Goal: Task Accomplishment & Management: Manage account settings

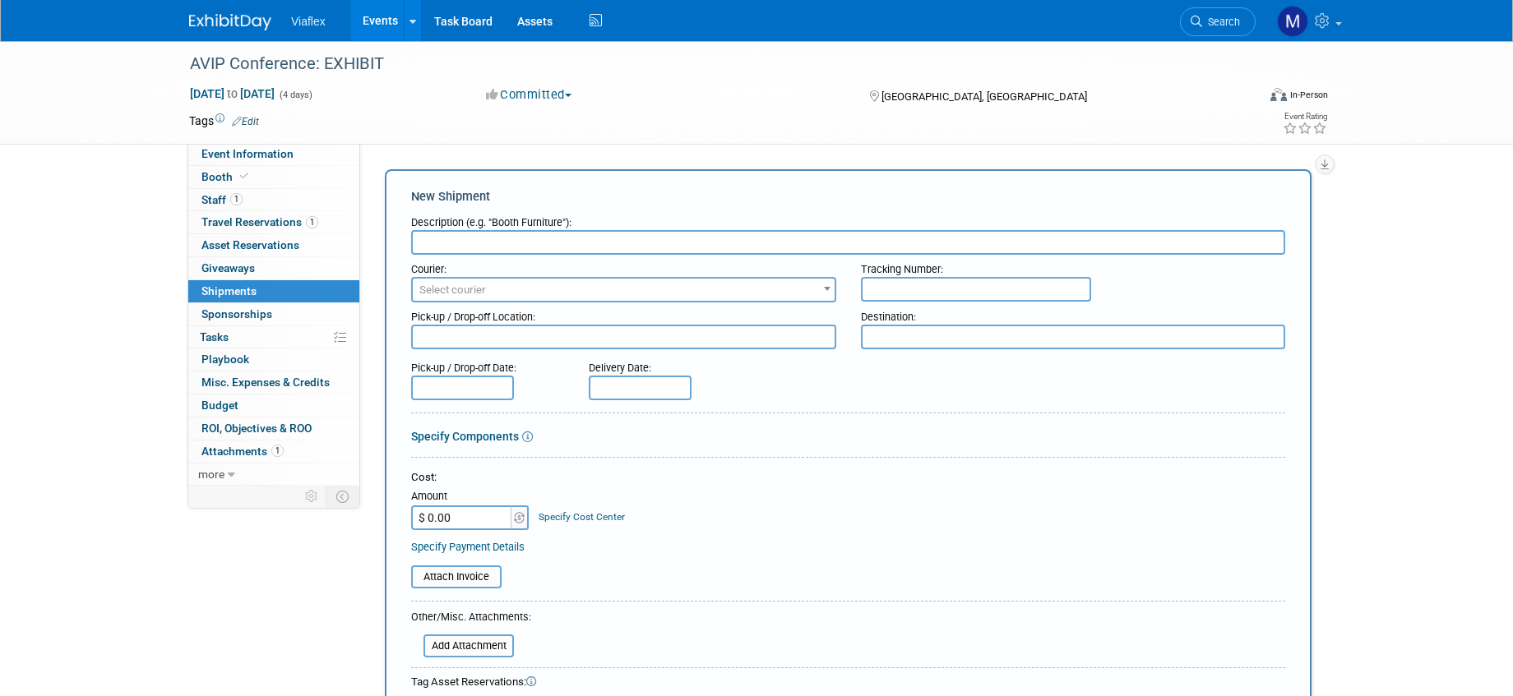
click at [919, 290] on input "text" at bounding box center [976, 289] width 230 height 25
type input "FedEx tracking on the way there: 8850 4485 5134 FedEx tracking on the way back:…"
click at [849, 371] on div "Pick-up / Drop-off Date: Delivery Date:" at bounding box center [848, 377] width 899 height 47
click at [400, 26] on link "Events" at bounding box center [380, 20] width 60 height 41
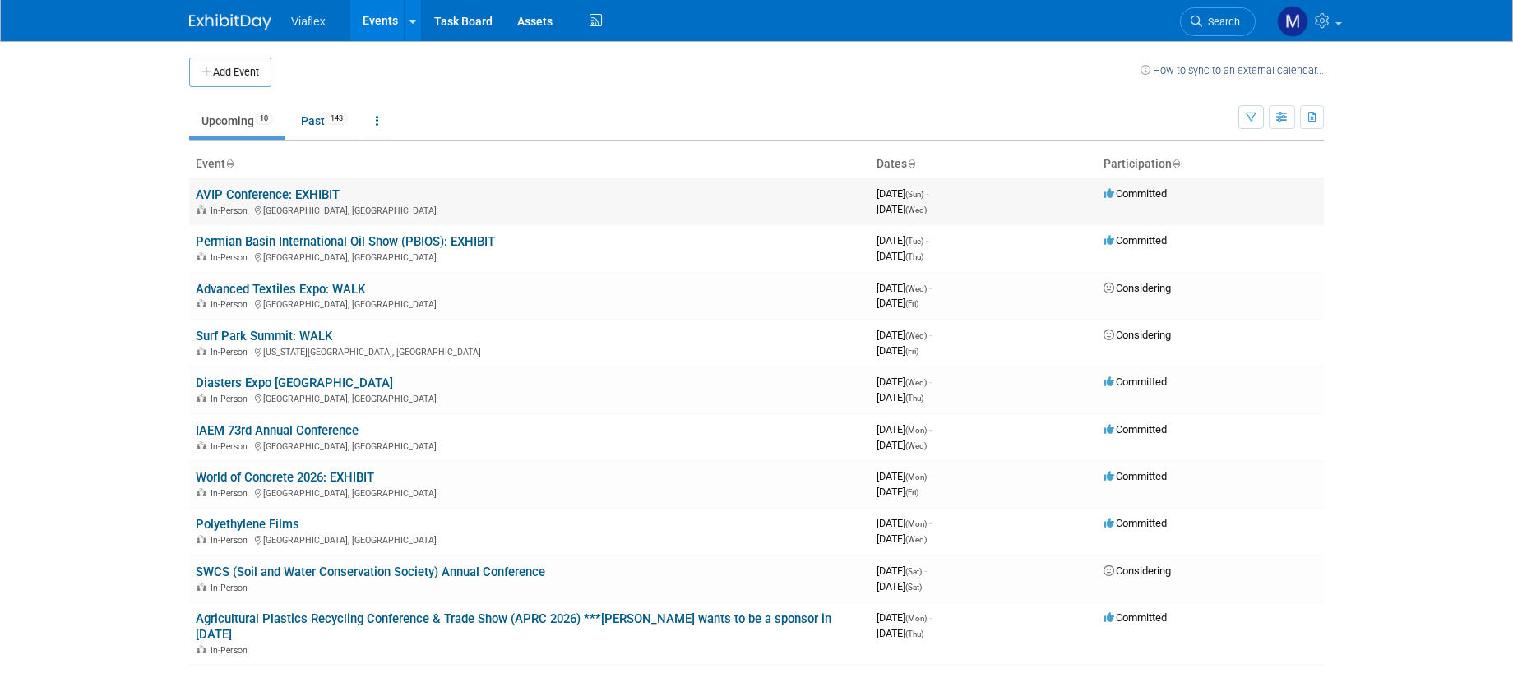
click at [317, 192] on link "AVIP Conference: EXHIBIT" at bounding box center [268, 194] width 144 height 15
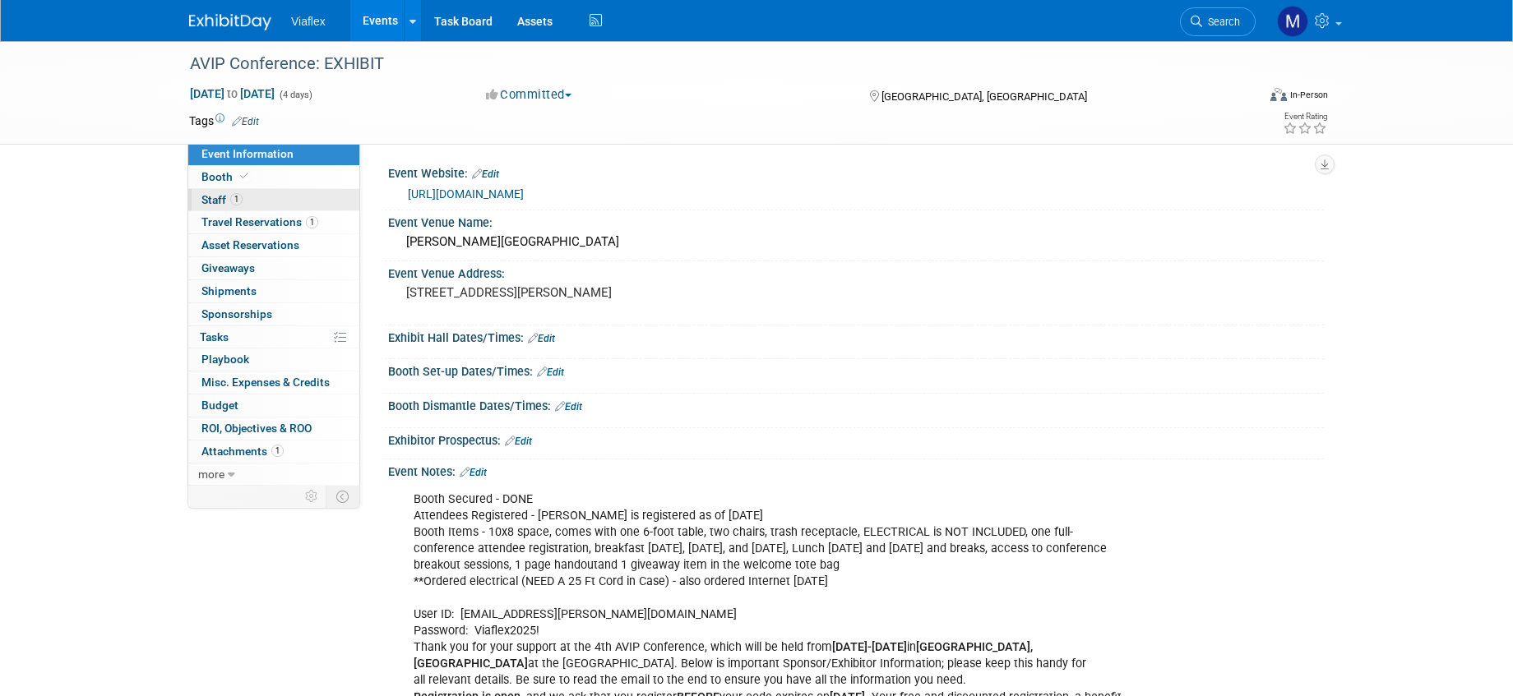
click at [213, 200] on span "Staff 1" at bounding box center [221, 199] width 41 height 13
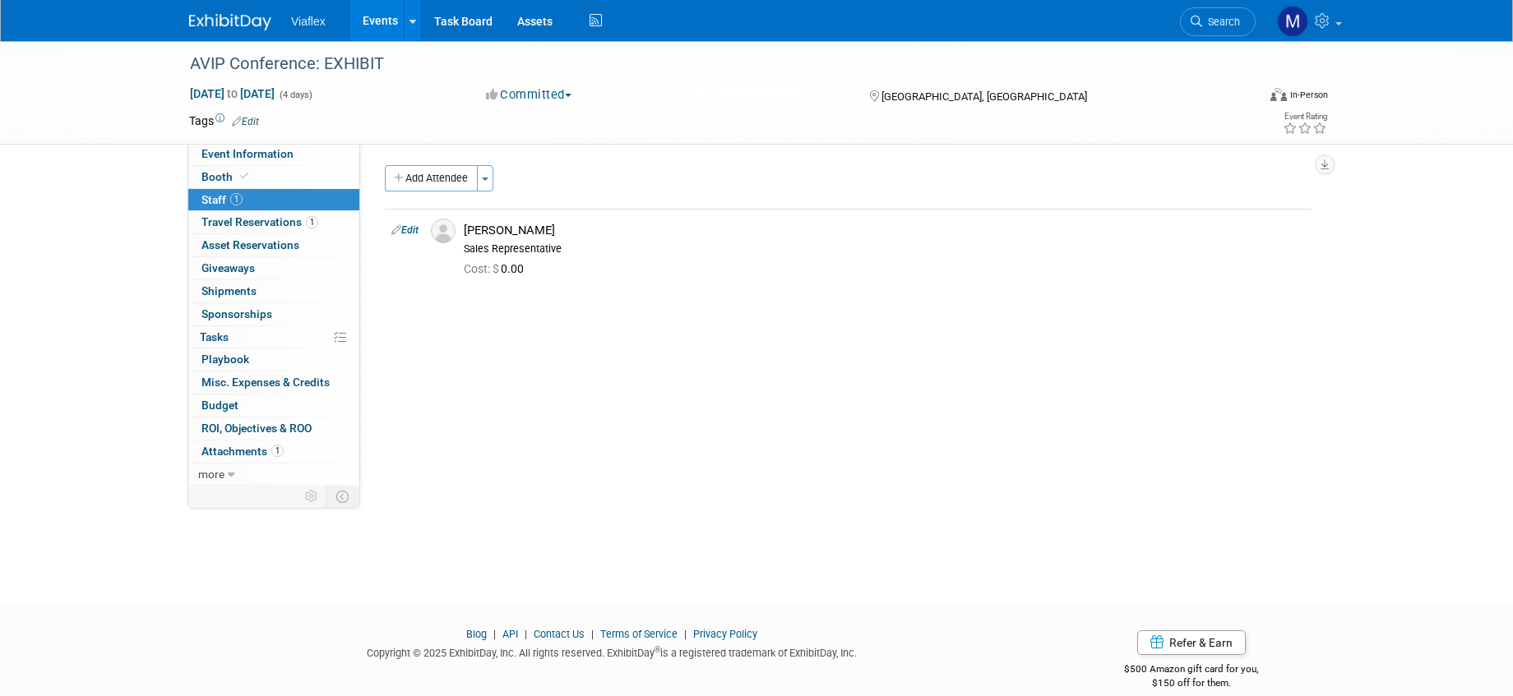
click at [369, 21] on link "Events" at bounding box center [380, 20] width 60 height 41
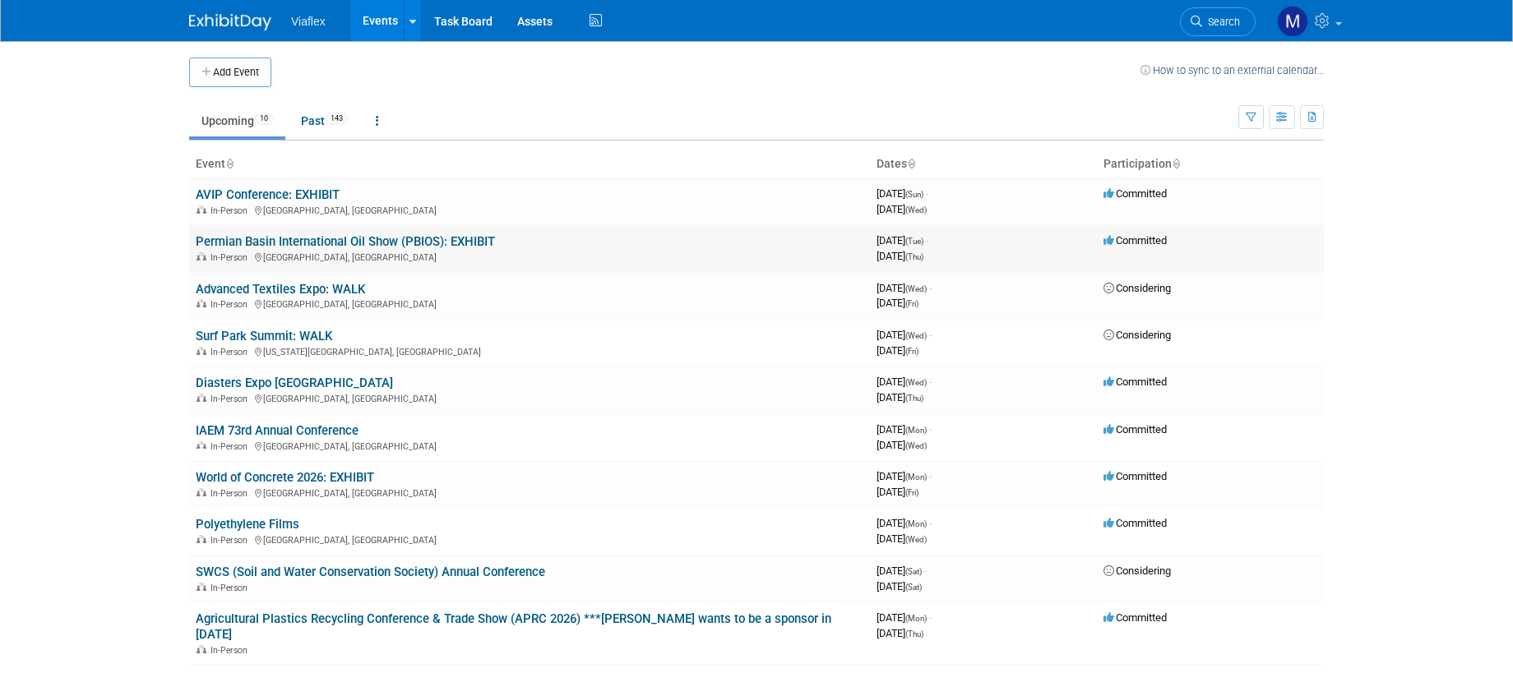
click at [294, 241] on link "Permian Basin International Oil Show (PBIOS): EXHIBIT" at bounding box center [345, 241] width 299 height 15
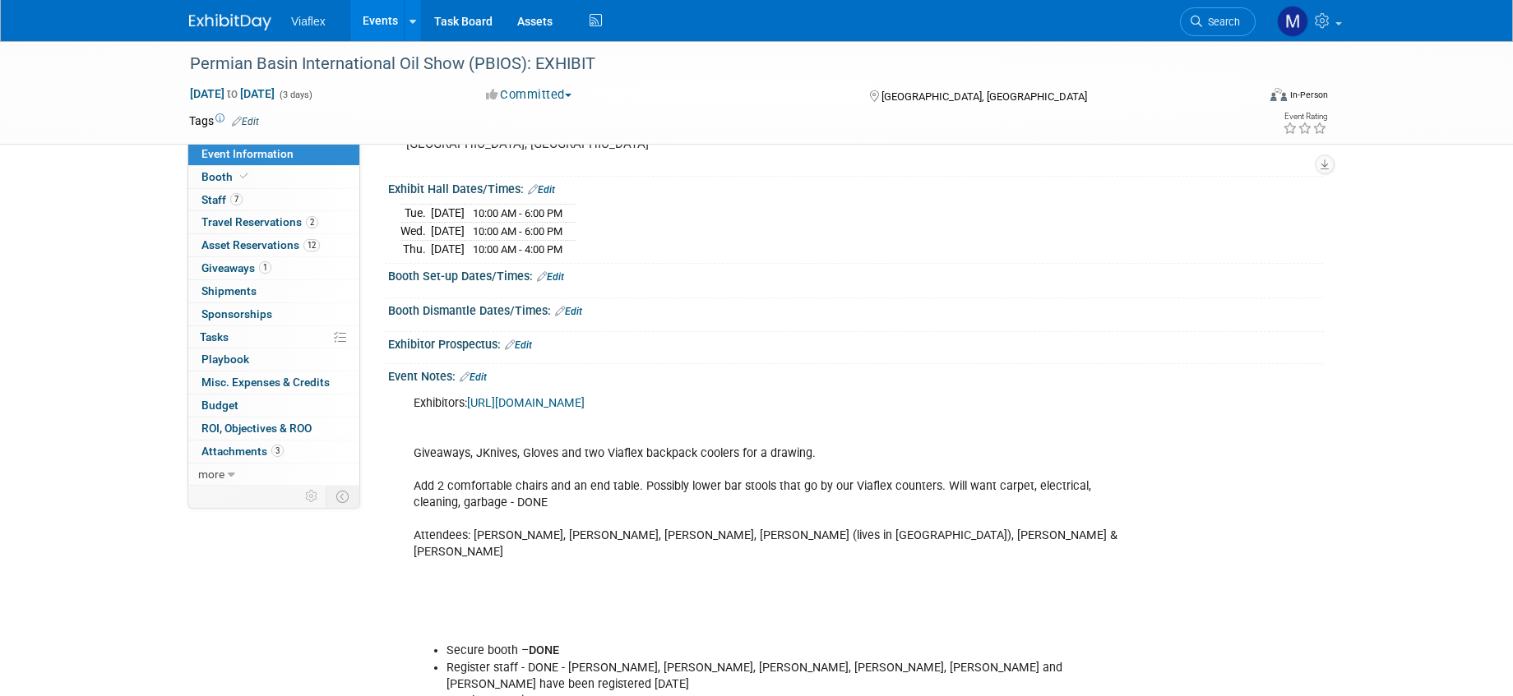
scroll to position [155, 0]
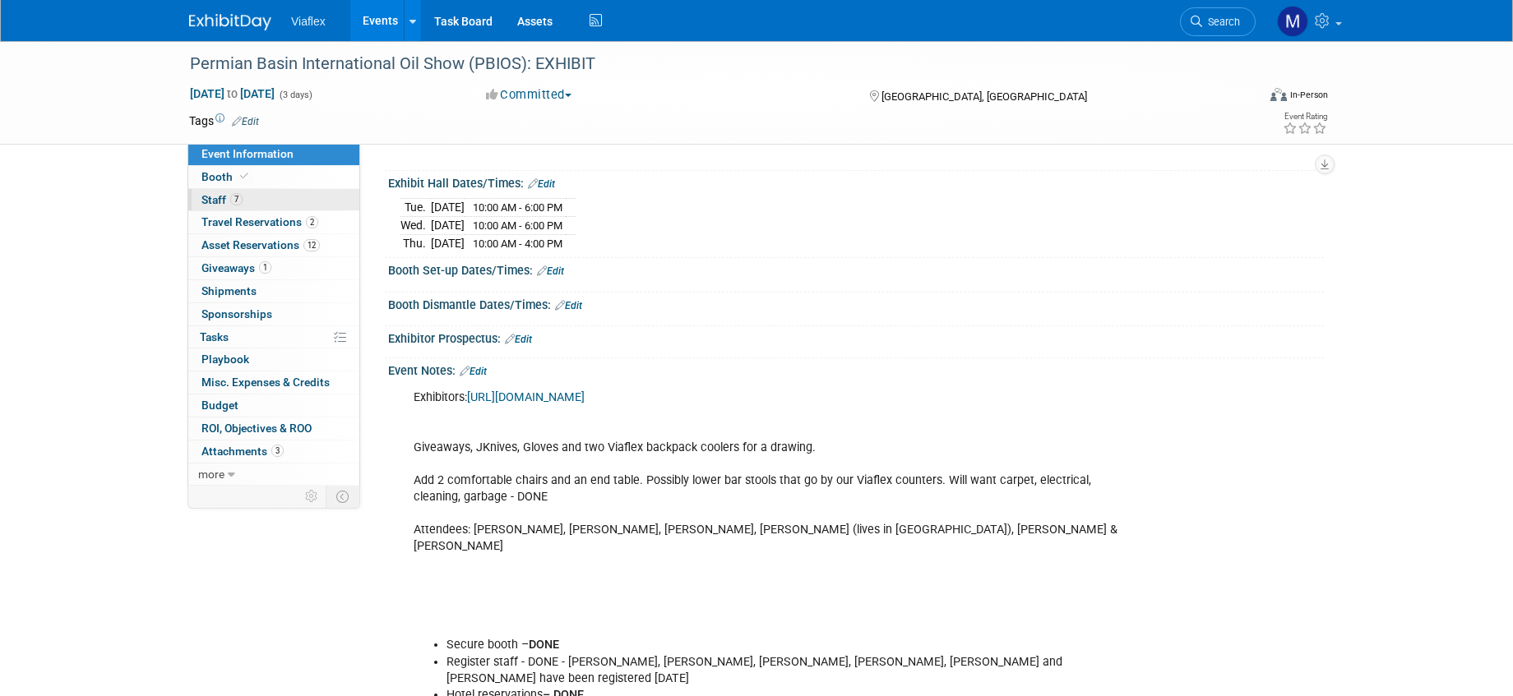
click at [215, 199] on span "Staff 7" at bounding box center [221, 199] width 41 height 13
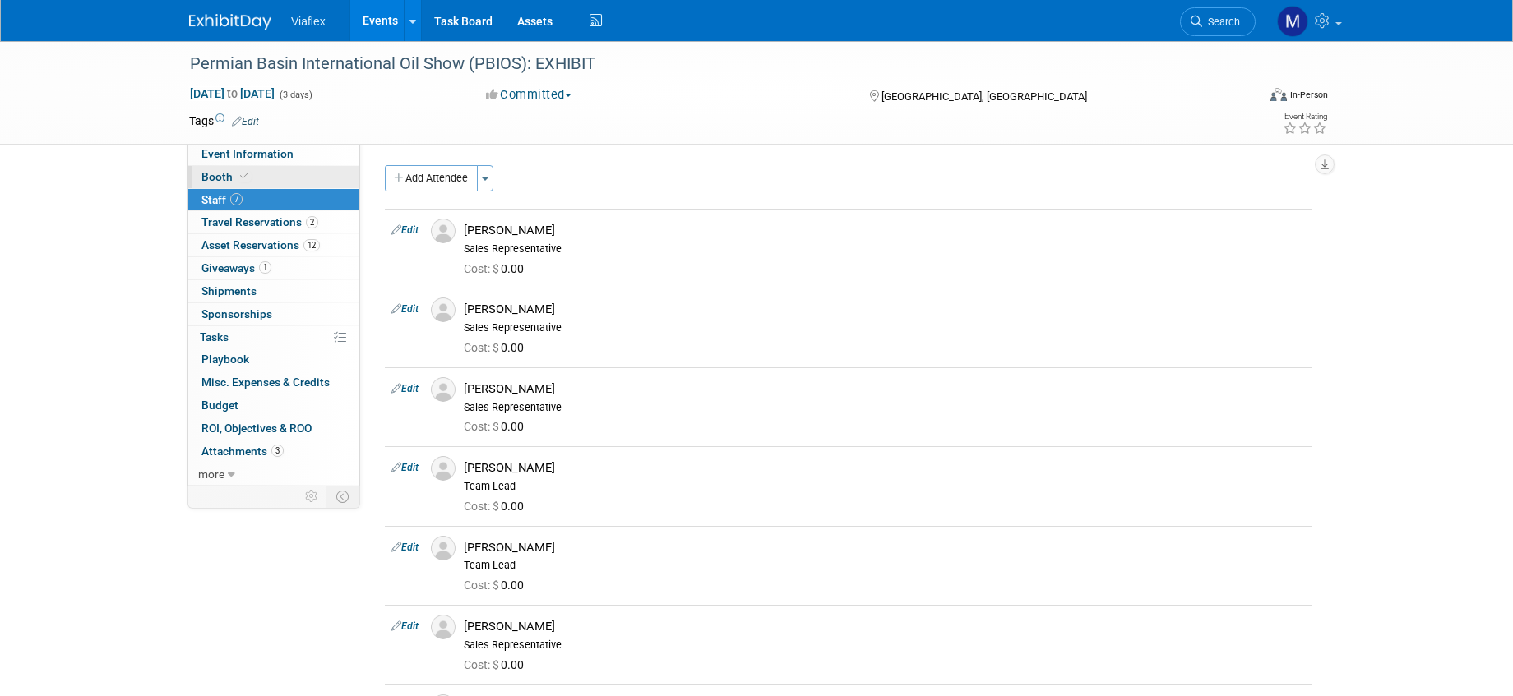
click at [218, 177] on span "Booth" at bounding box center [226, 176] width 50 height 13
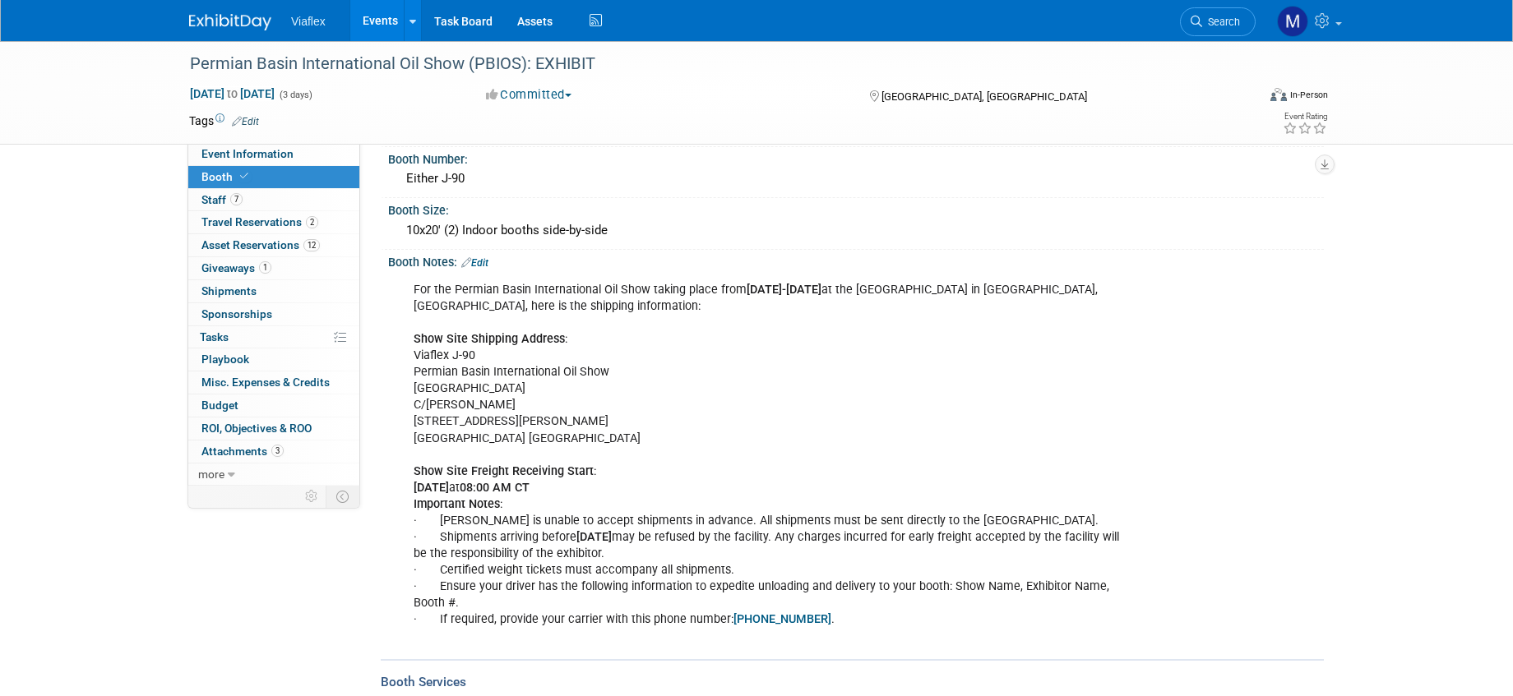
scroll to position [100, 0]
click at [221, 264] on span "Giveaways 1" at bounding box center [236, 267] width 70 height 13
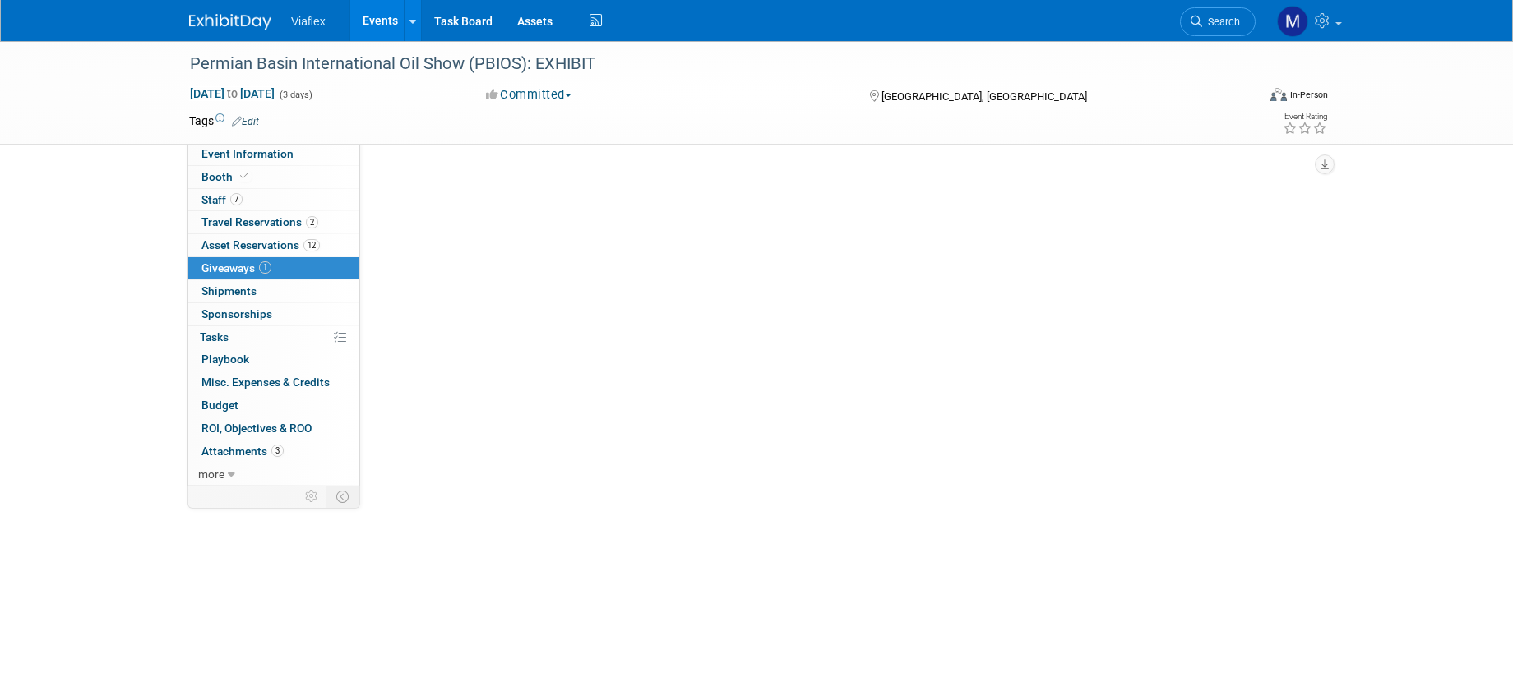
scroll to position [0, 0]
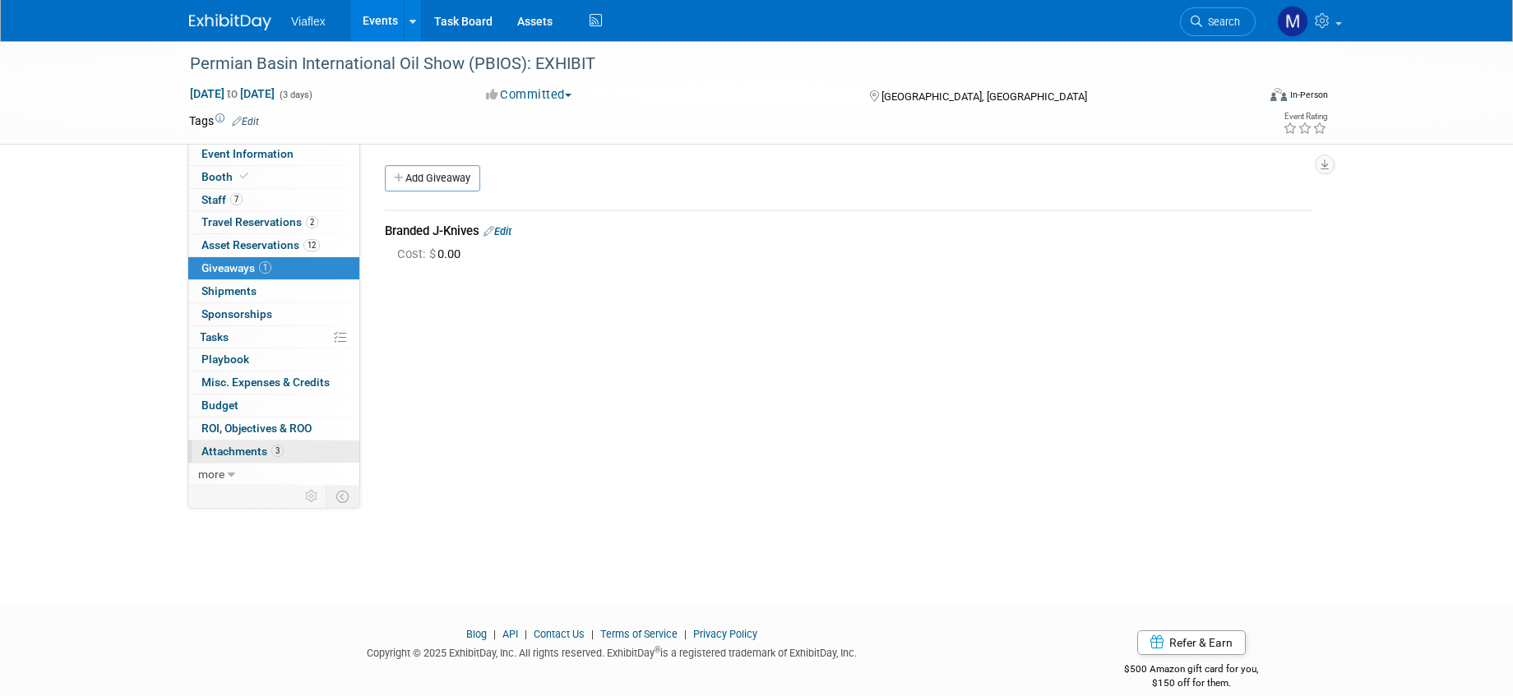
click at [225, 446] on span "Attachments 3" at bounding box center [242, 451] width 82 height 13
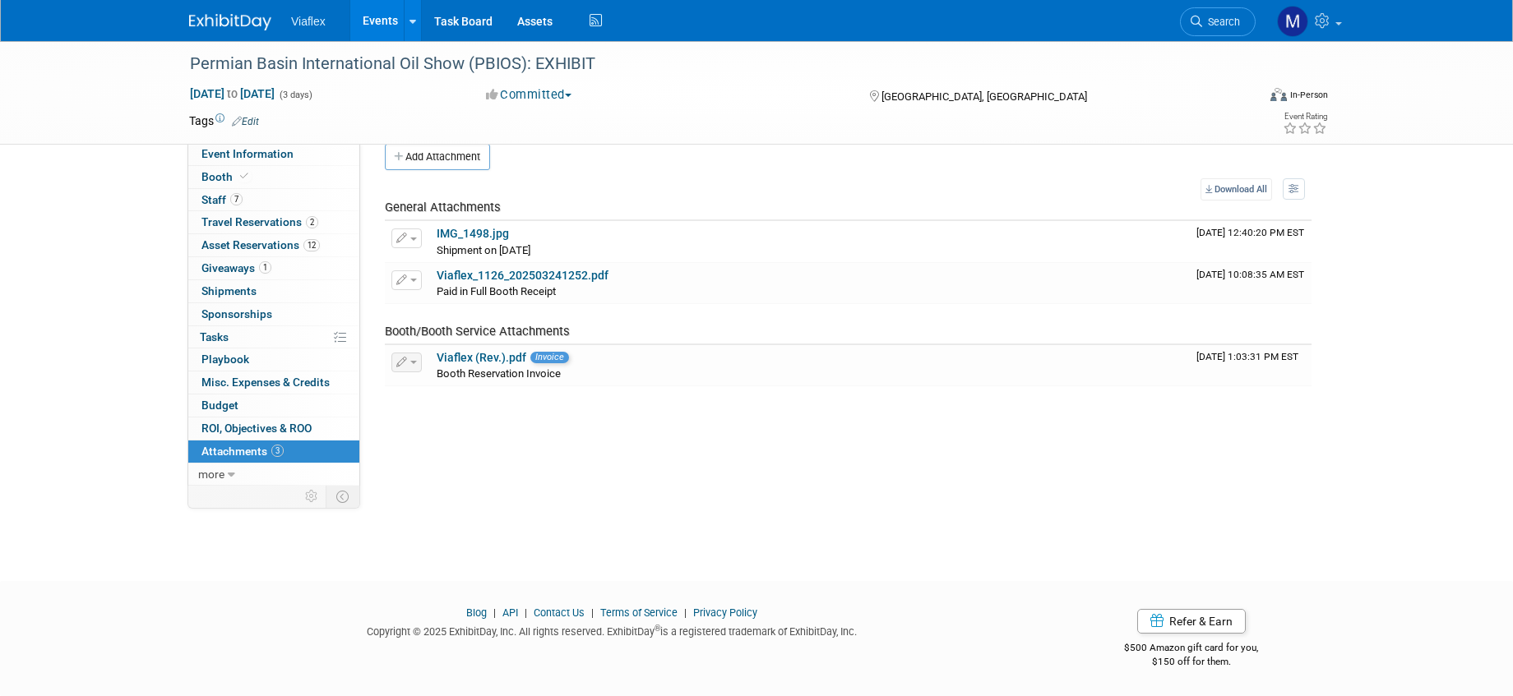
scroll to position [21, 0]
click at [516, 272] on link "Viaflex_1126_202503241252.pdf" at bounding box center [523, 275] width 172 height 13
click at [224, 465] on link "more" at bounding box center [273, 475] width 171 height 22
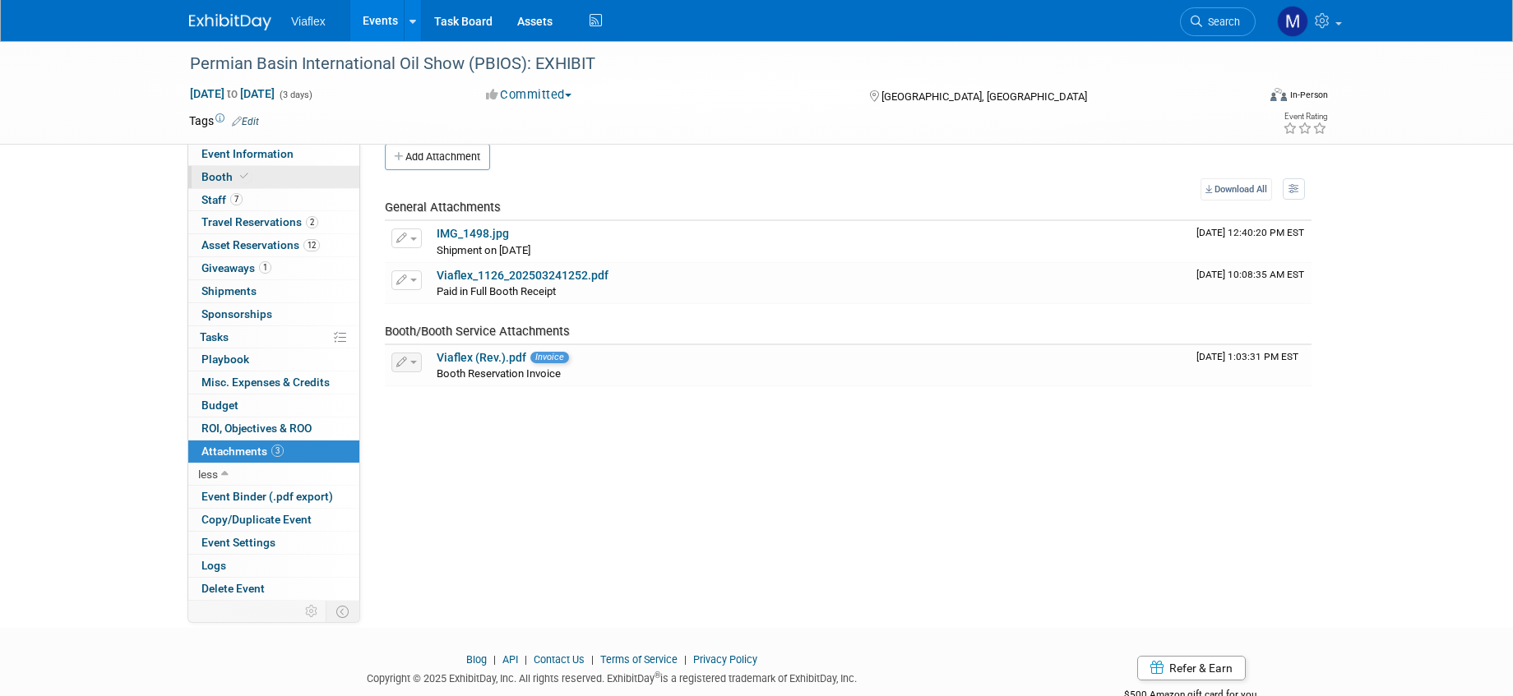
click at [212, 177] on span "Booth" at bounding box center [226, 176] width 50 height 13
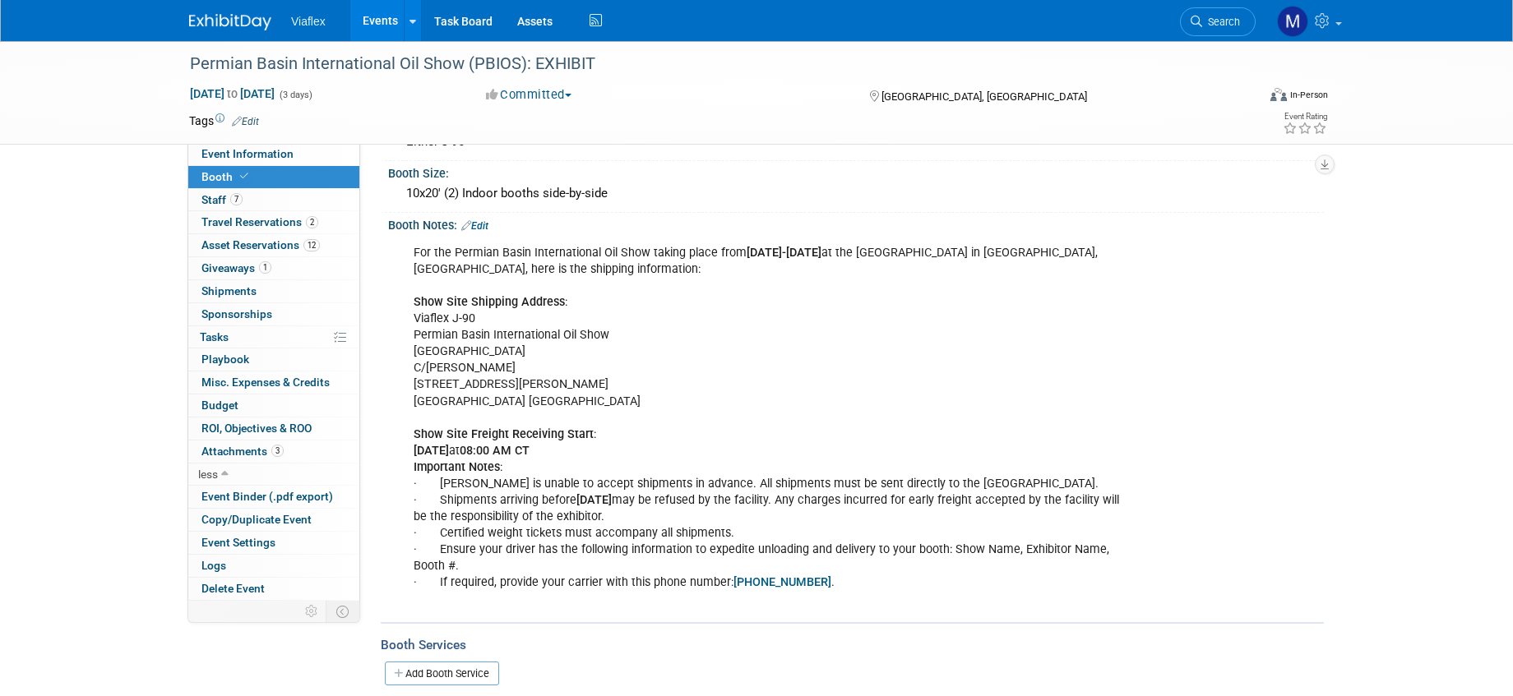
scroll to position [137, 0]
click at [216, 265] on span "Giveaways 1" at bounding box center [236, 267] width 70 height 13
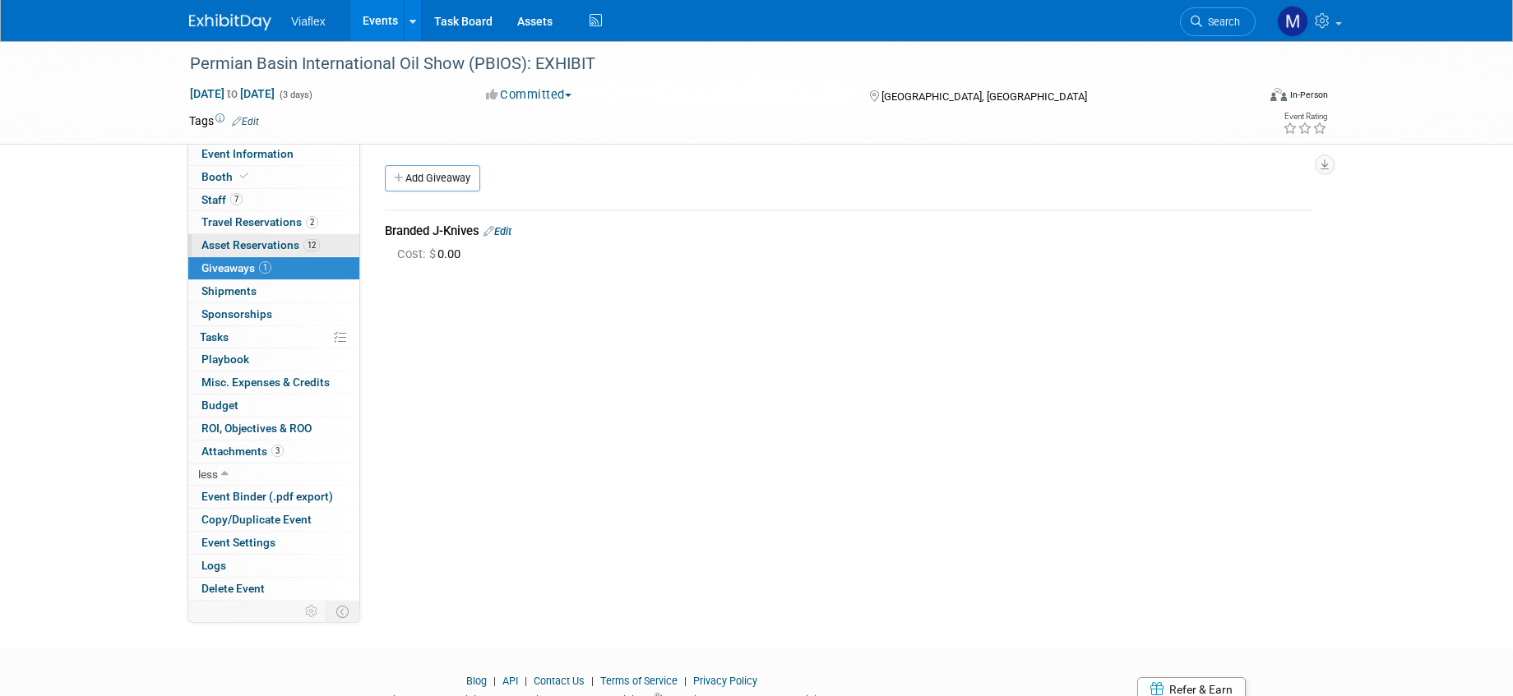
click at [238, 238] on span "Asset Reservations 12" at bounding box center [260, 244] width 118 height 13
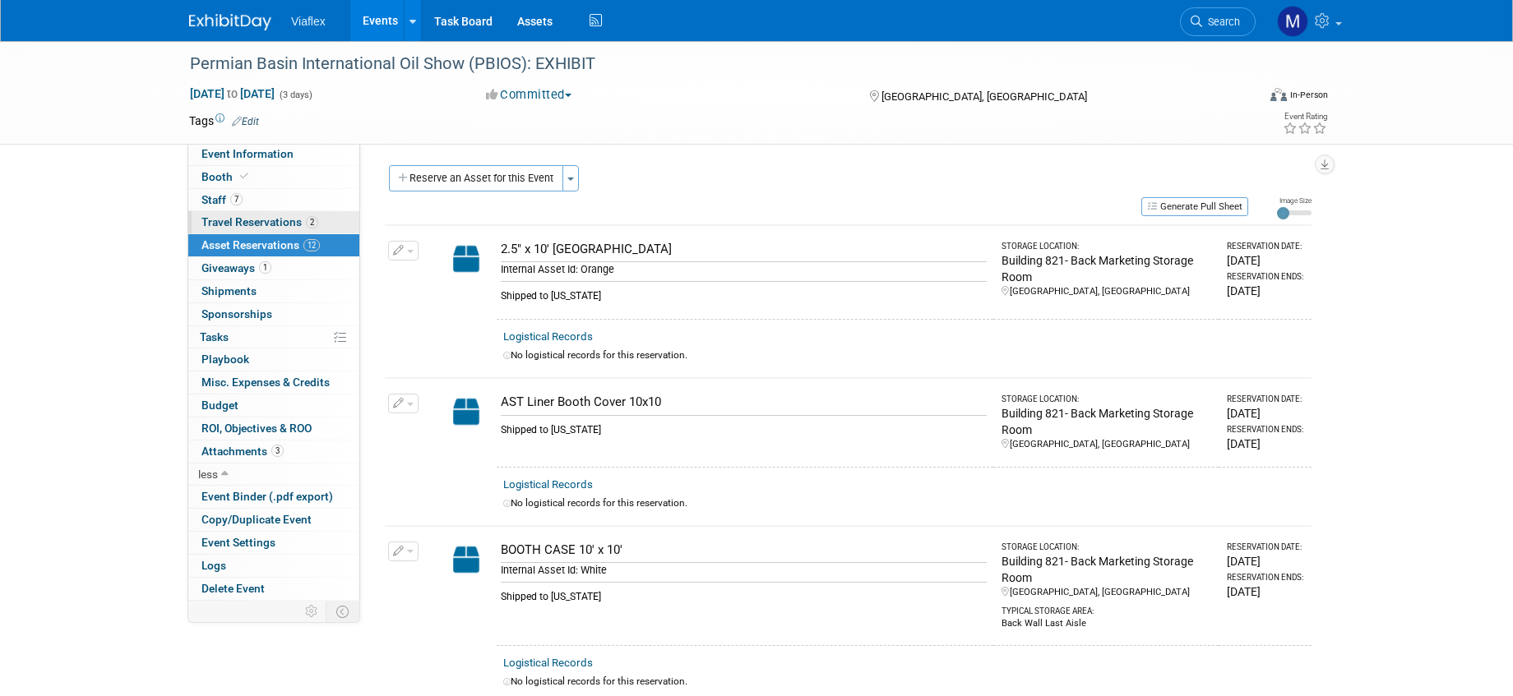
click at [232, 220] on span "Travel Reservations 2" at bounding box center [259, 221] width 117 height 13
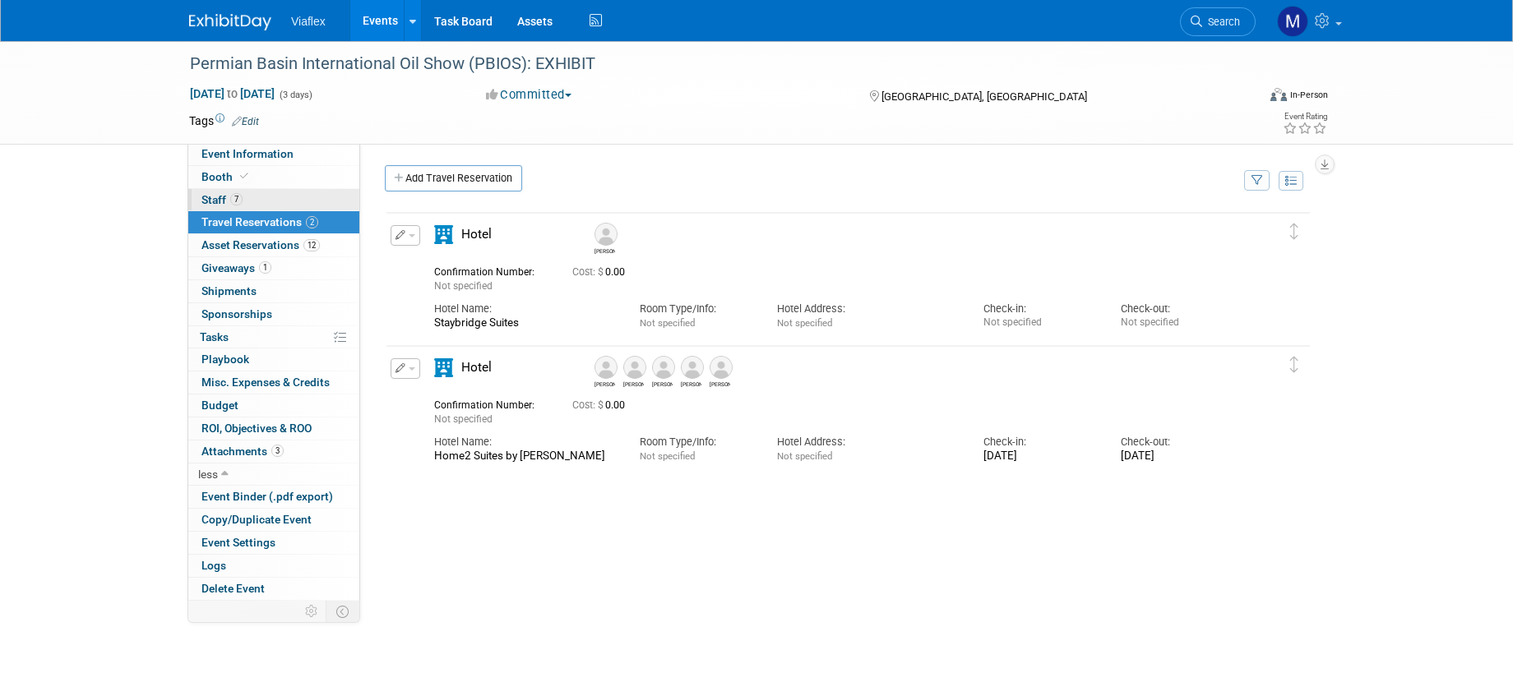
click at [206, 197] on span "Staff 7" at bounding box center [221, 199] width 41 height 13
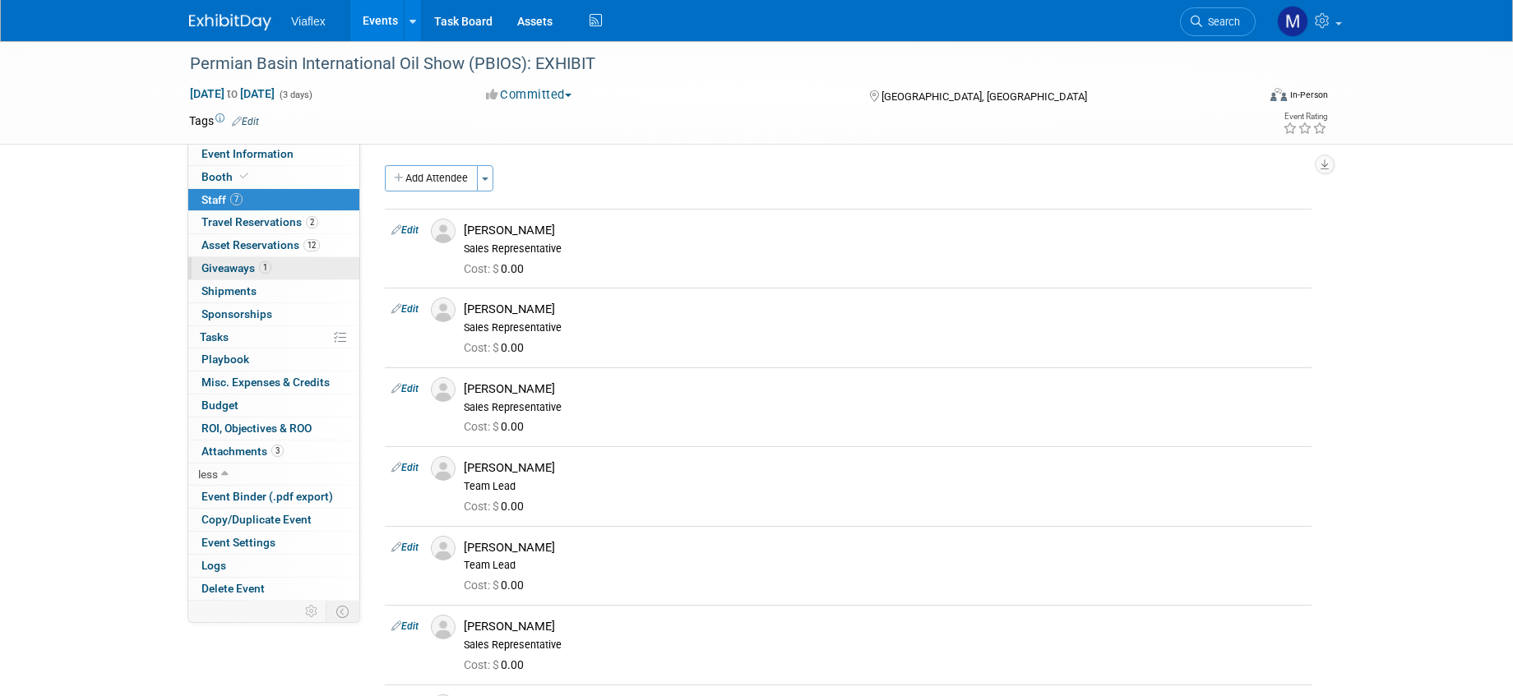
click at [222, 266] on span "Giveaways 1" at bounding box center [236, 267] width 70 height 13
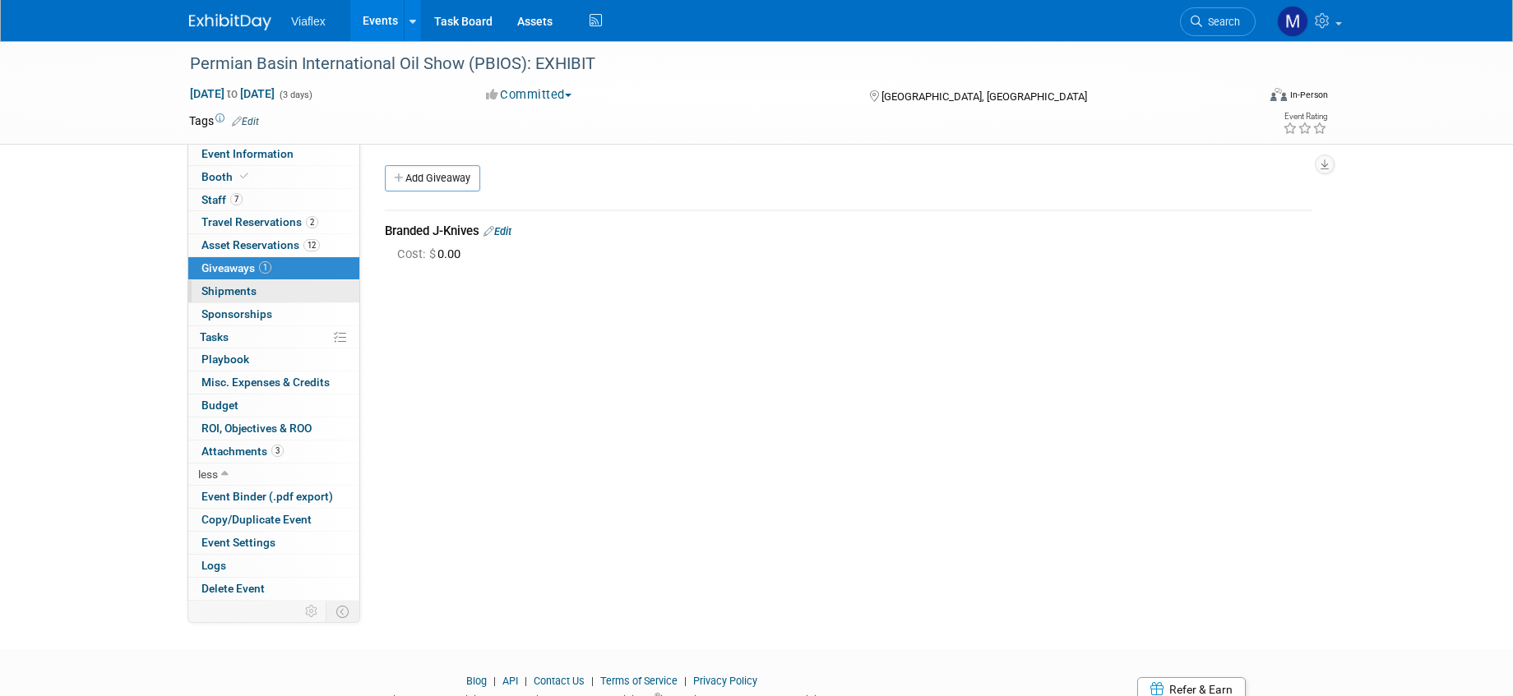
click at [226, 289] on span "Shipments 0" at bounding box center [228, 291] width 55 height 13
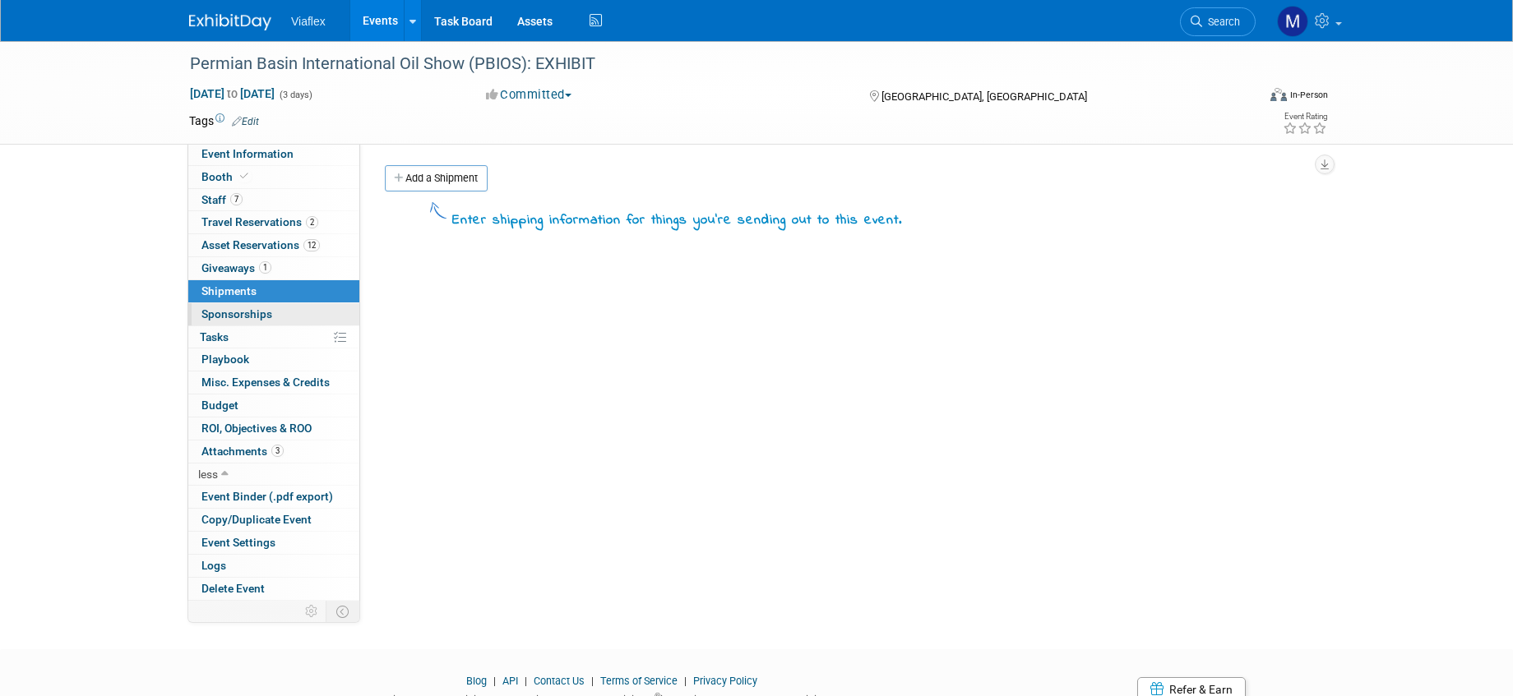
click at [244, 309] on span "Sponsorships 0" at bounding box center [236, 314] width 71 height 13
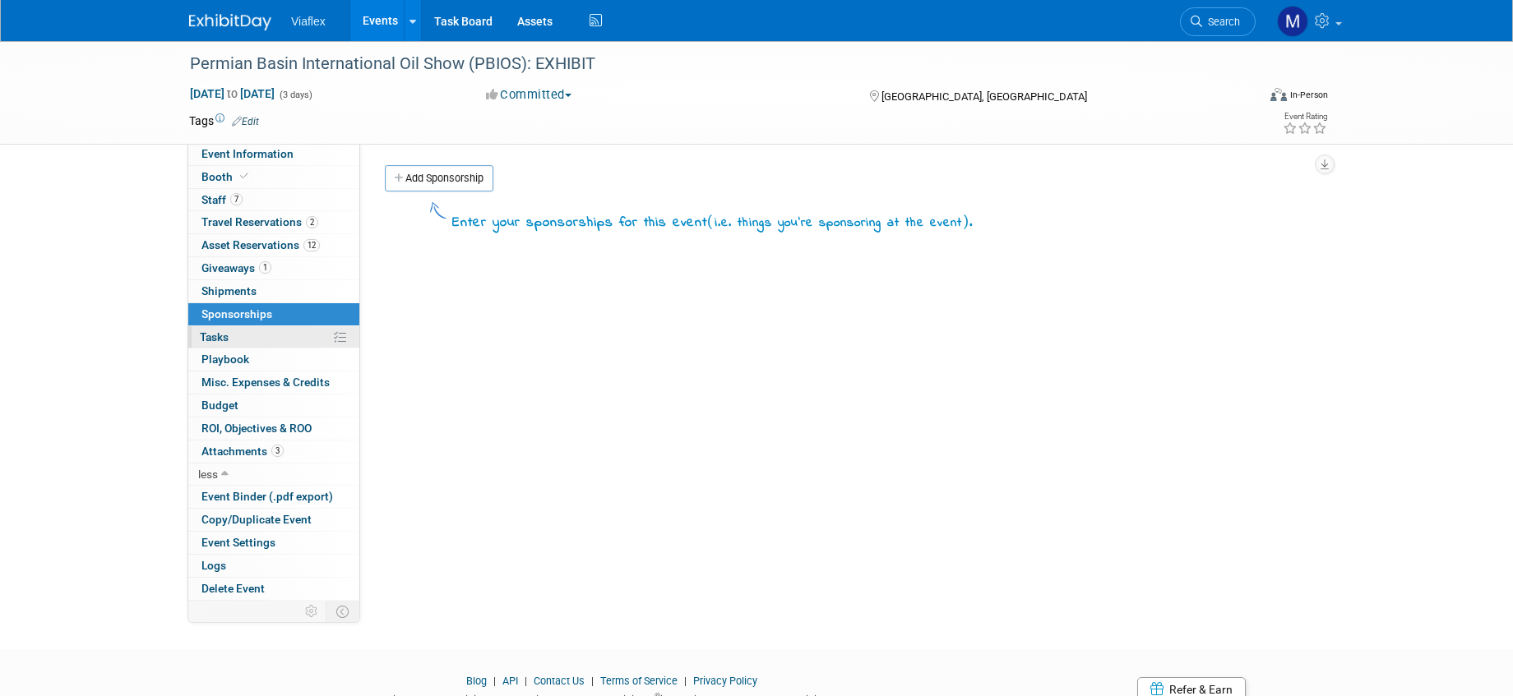
click at [226, 331] on span "Tasks 0%" at bounding box center [214, 337] width 29 height 13
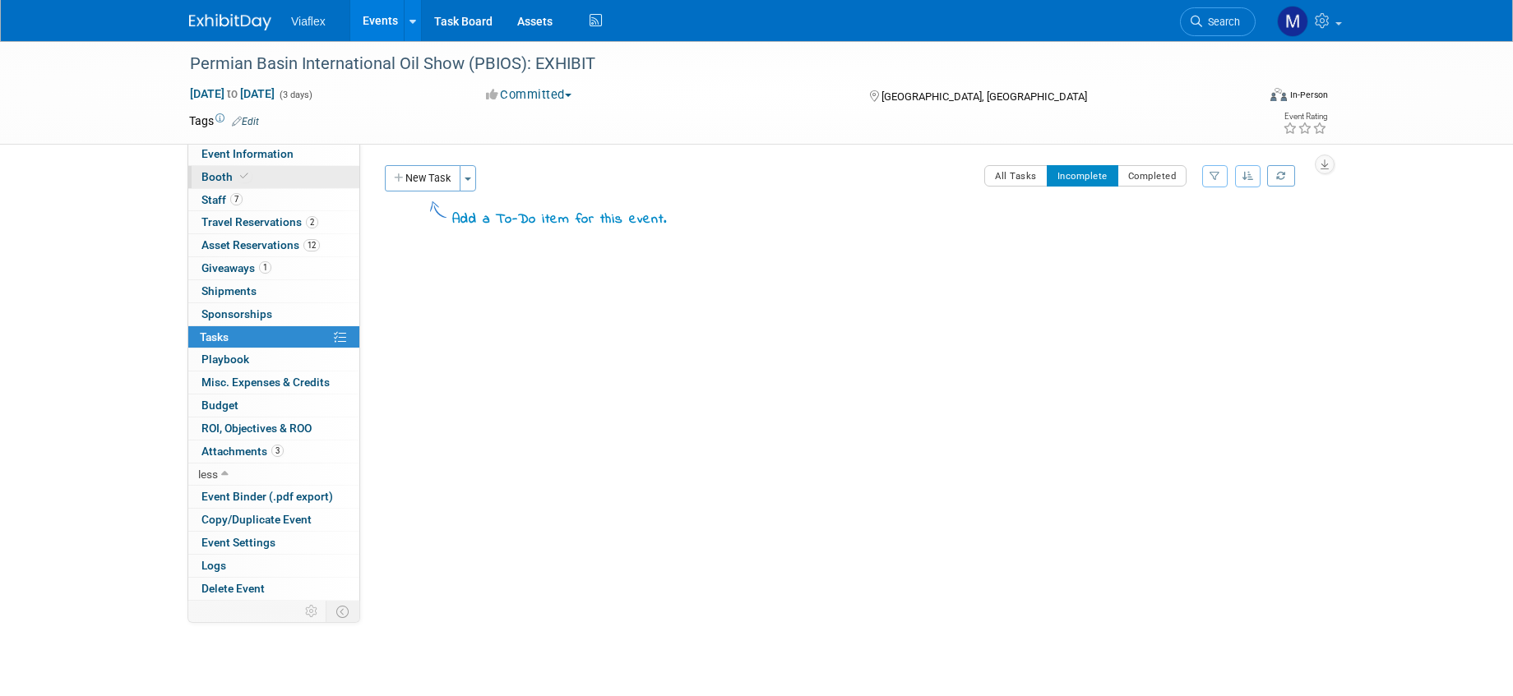
click at [224, 177] on span "Booth" at bounding box center [226, 176] width 50 height 13
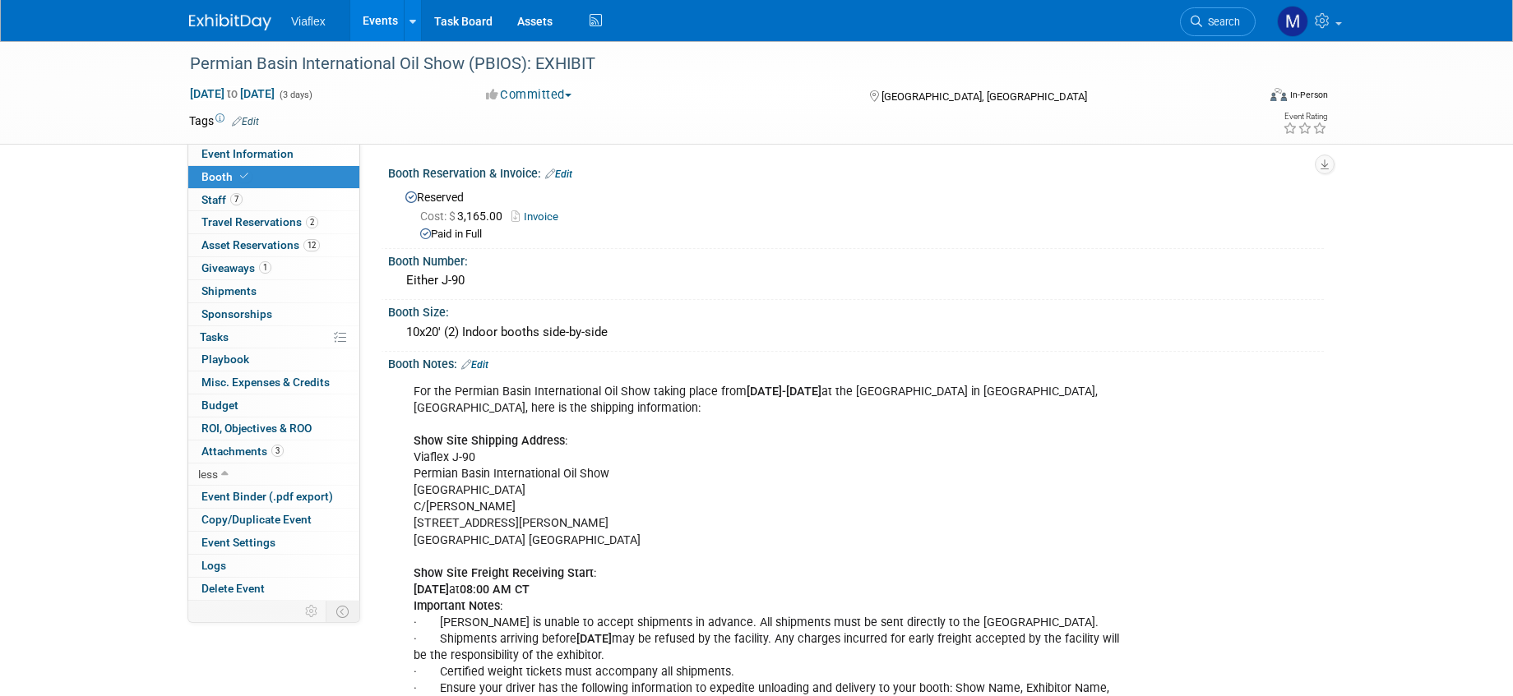
click at [359, 16] on link "Events" at bounding box center [380, 20] width 60 height 41
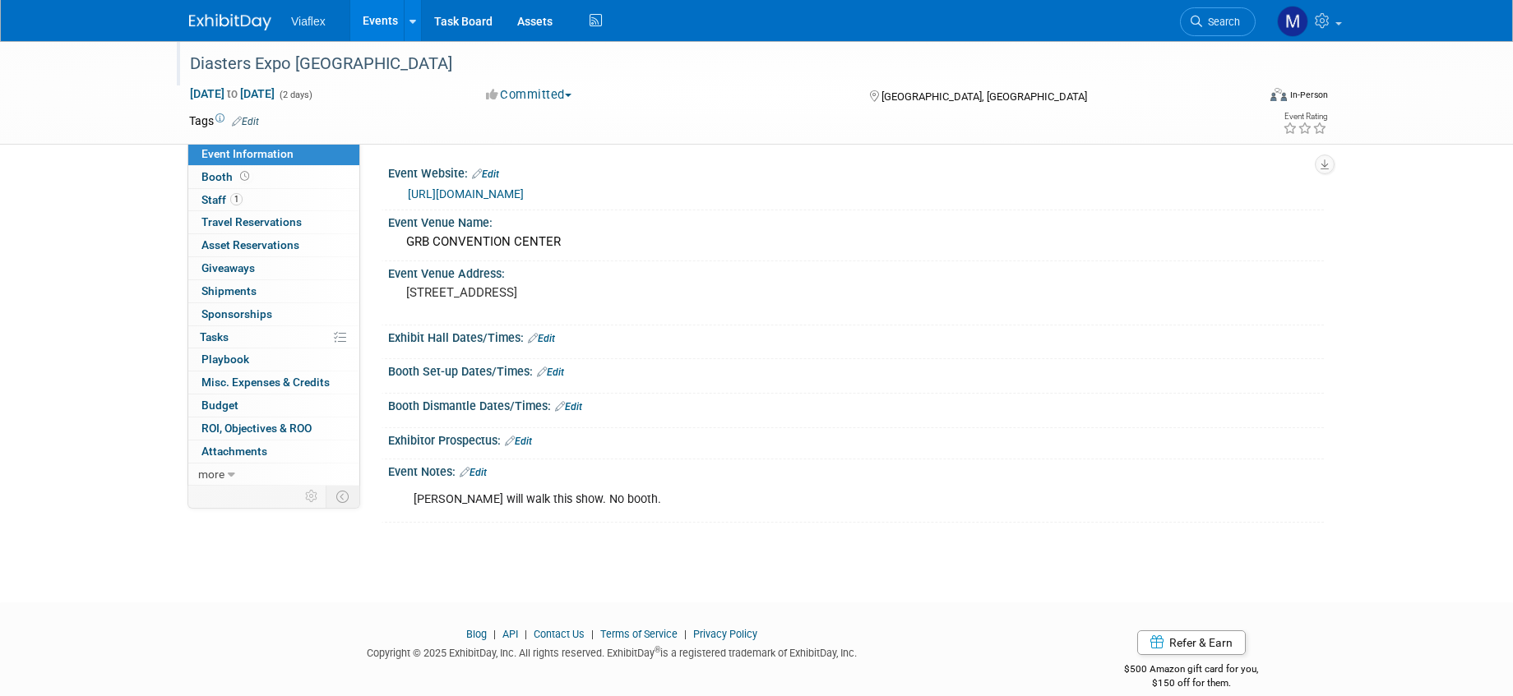
click at [325, 62] on div "Diasters Expo [GEOGRAPHIC_DATA]" at bounding box center [707, 64] width 1047 height 30
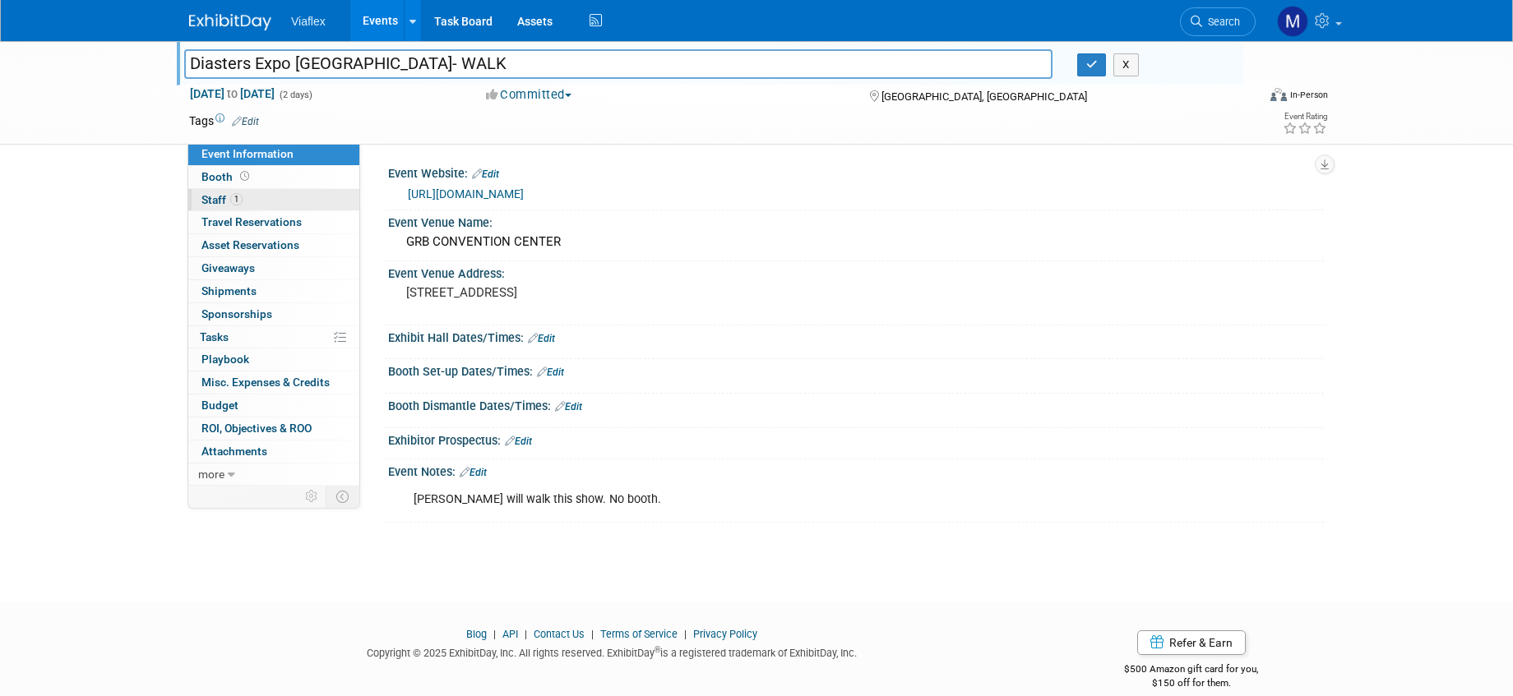
type input "Diasters Expo [GEOGRAPHIC_DATA] - WALK"
